Goal: Information Seeking & Learning: Learn about a topic

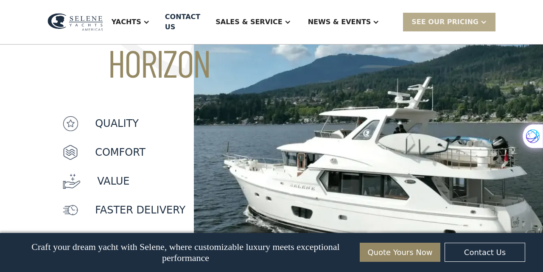
scroll to position [754, 0]
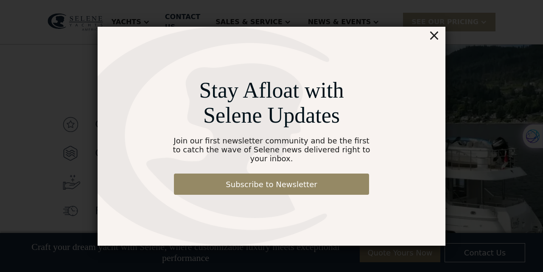
click at [434, 38] on div "×" at bounding box center [434, 35] width 12 height 17
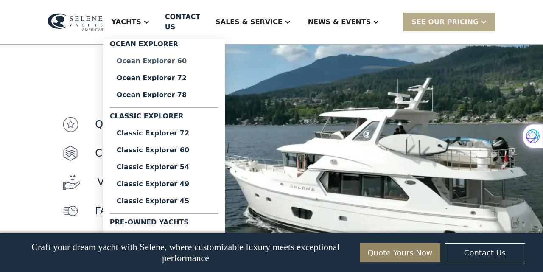
click at [174, 61] on div "Ocean Explorer 60" at bounding box center [164, 61] width 95 height 7
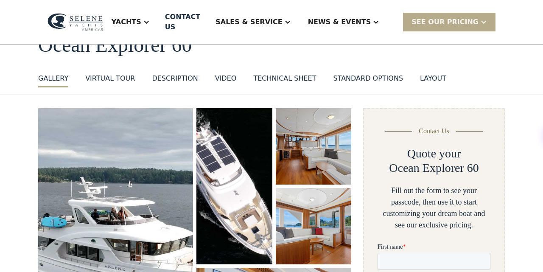
scroll to position [59, 0]
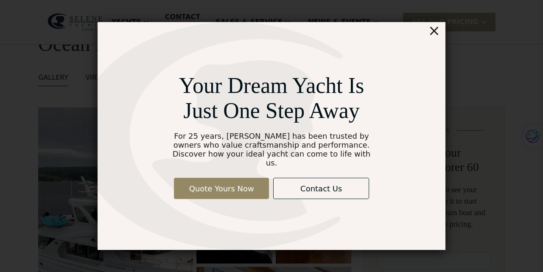
click at [436, 36] on div "×" at bounding box center [434, 30] width 12 height 17
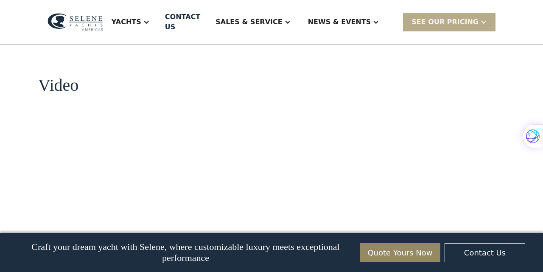
scroll to position [1059, 0]
